Goal: Check status

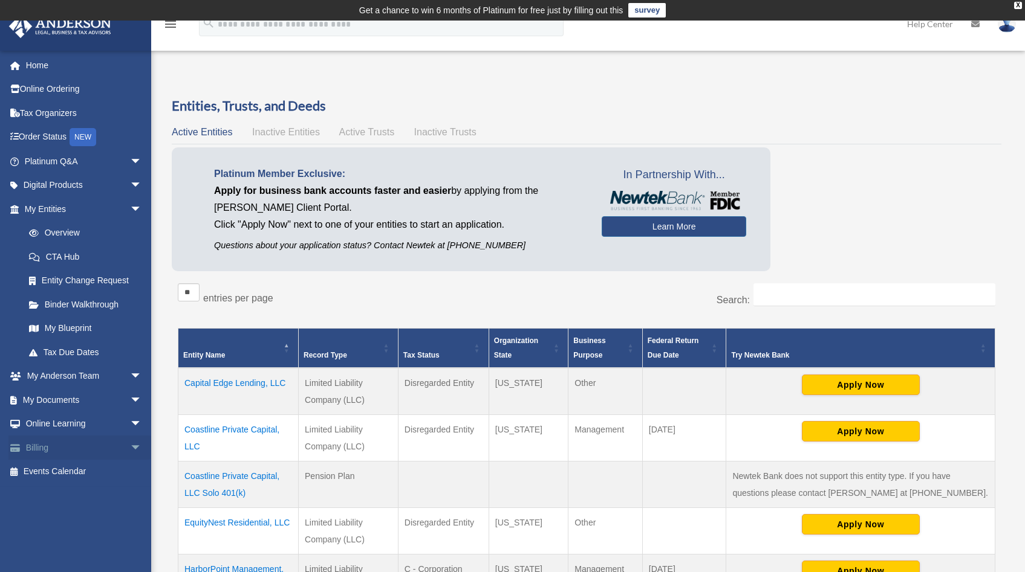
click at [130, 452] on span "arrow_drop_down" at bounding box center [142, 448] width 24 height 25
click at [123, 467] on link "$ Open Invoices" at bounding box center [88, 472] width 143 height 25
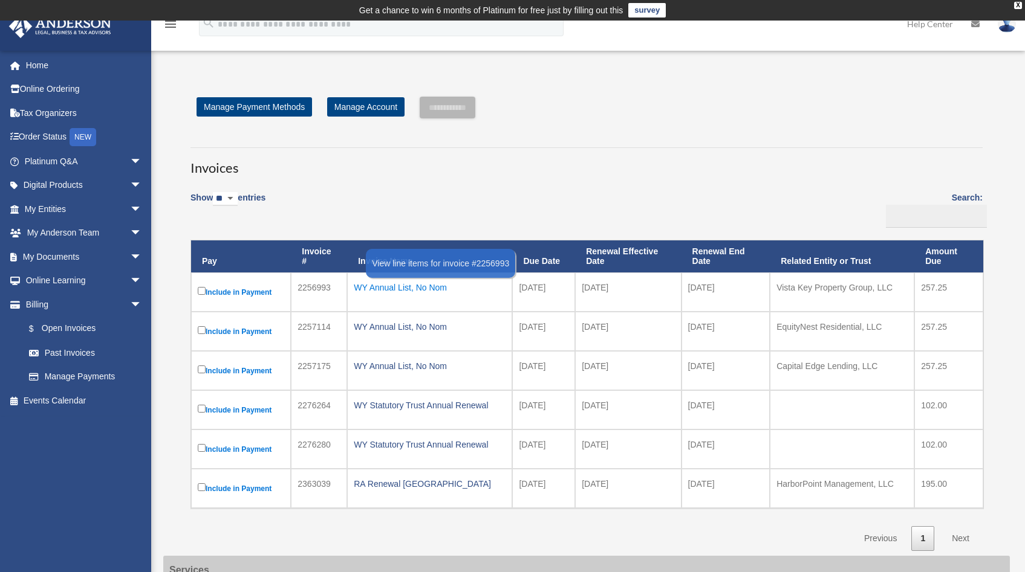
click at [416, 291] on div "WY Annual List, No Nom" at bounding box center [430, 287] width 152 height 17
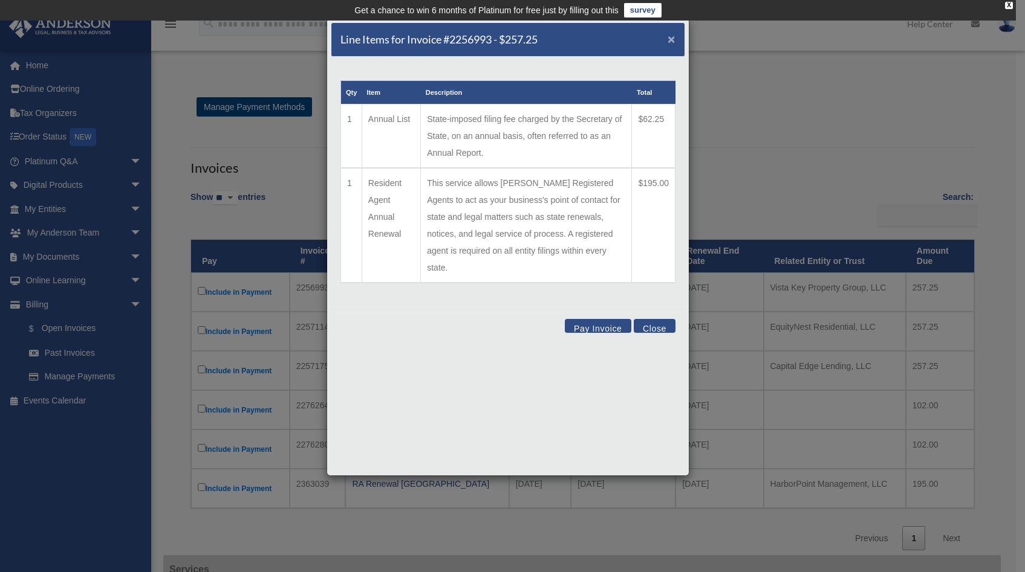
click at [674, 42] on span "×" at bounding box center [671, 39] width 8 height 14
